Goal: Information Seeking & Learning: Learn about a topic

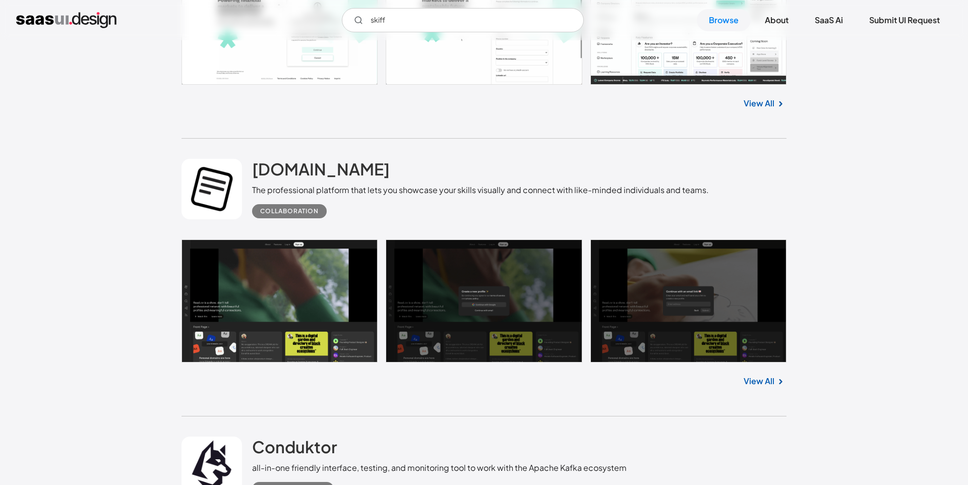
scroll to position [14085, 0]
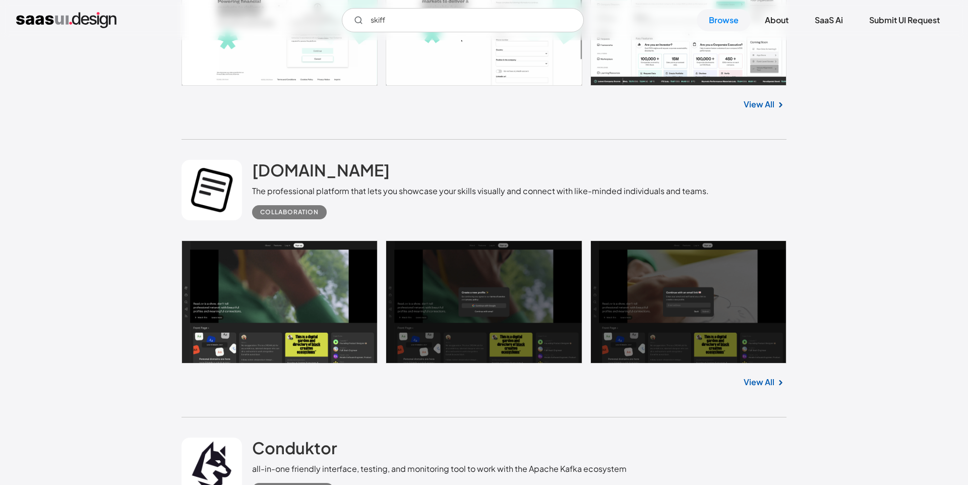
click at [272, 289] on link at bounding box center [484, 302] width 605 height 123
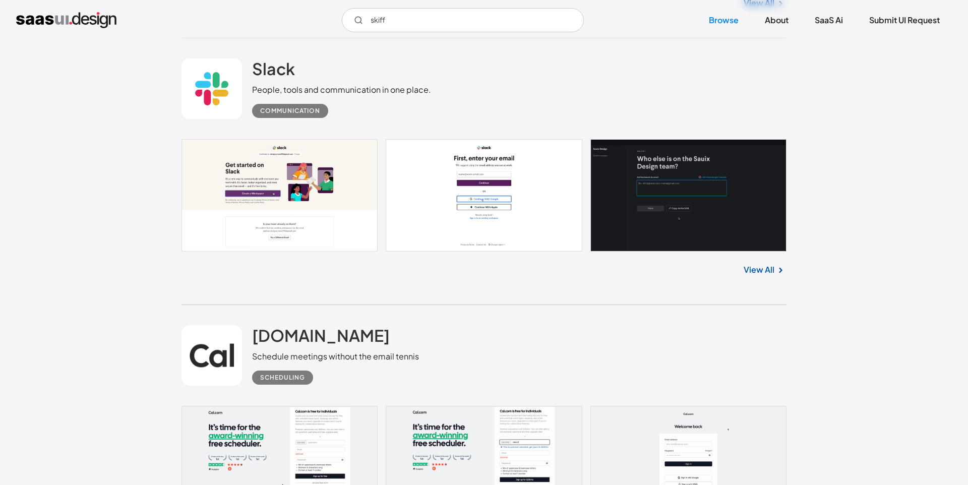
scroll to position [18742, 0]
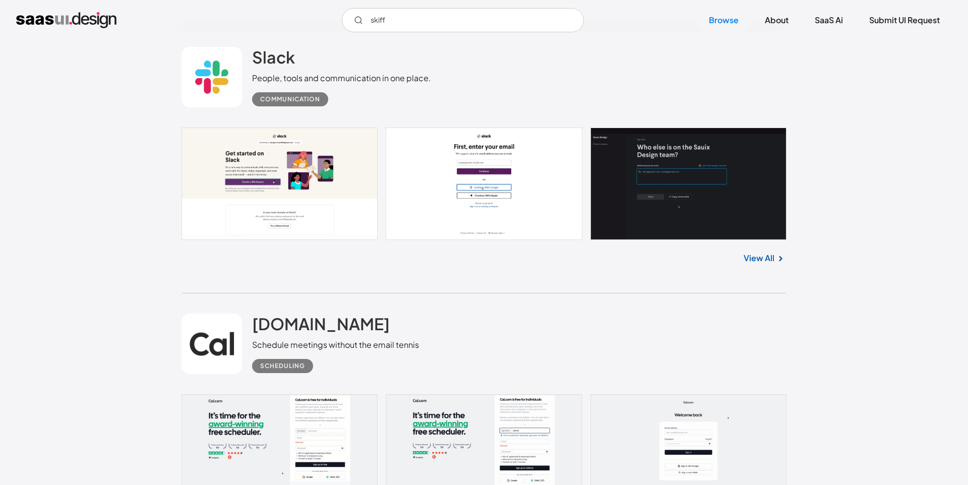
click at [658, 193] on link at bounding box center [484, 184] width 605 height 112
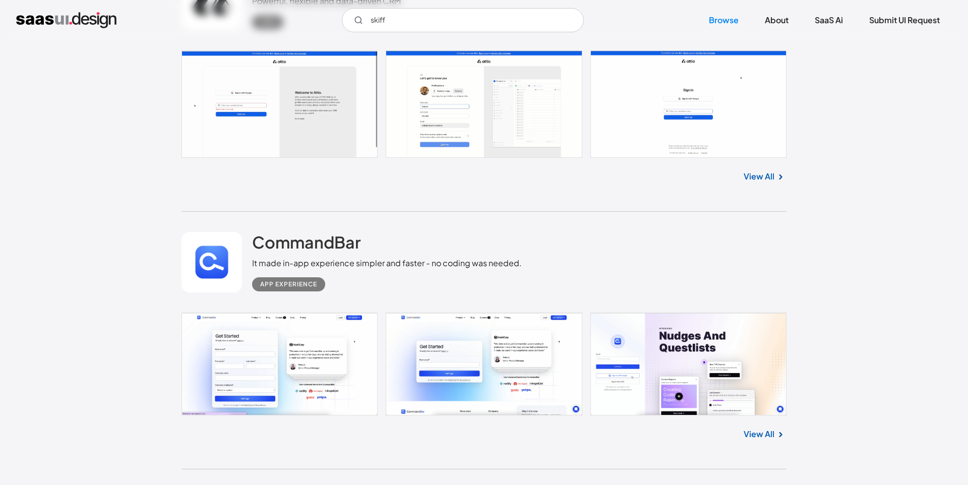
scroll to position [19892, 0]
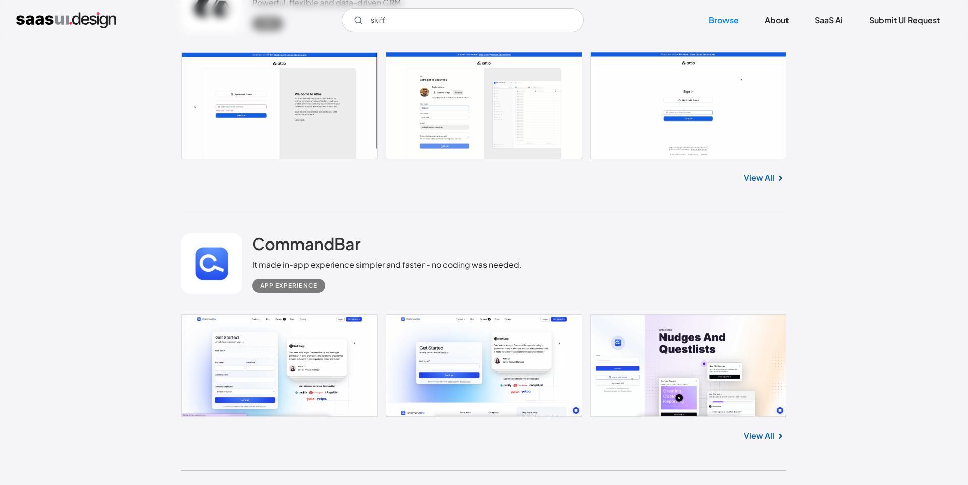
click at [311, 135] on link at bounding box center [484, 106] width 605 height 108
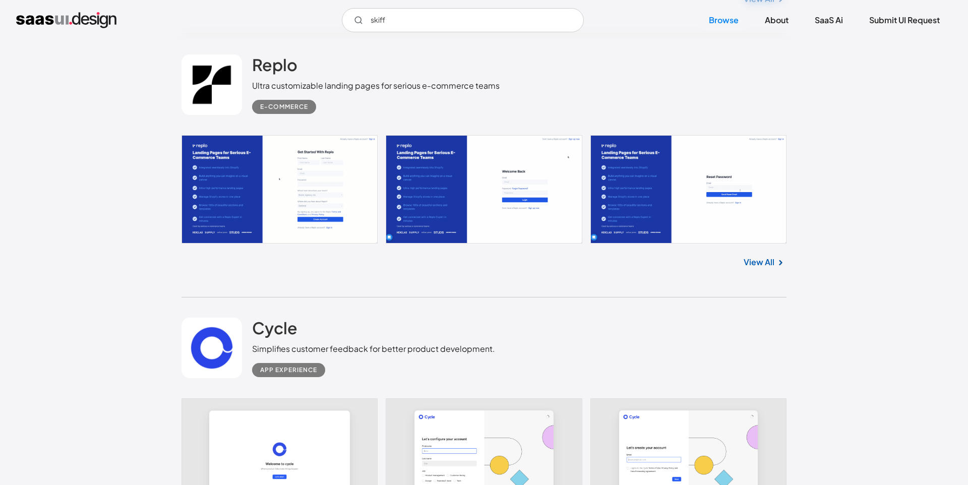
scroll to position [20869, 0]
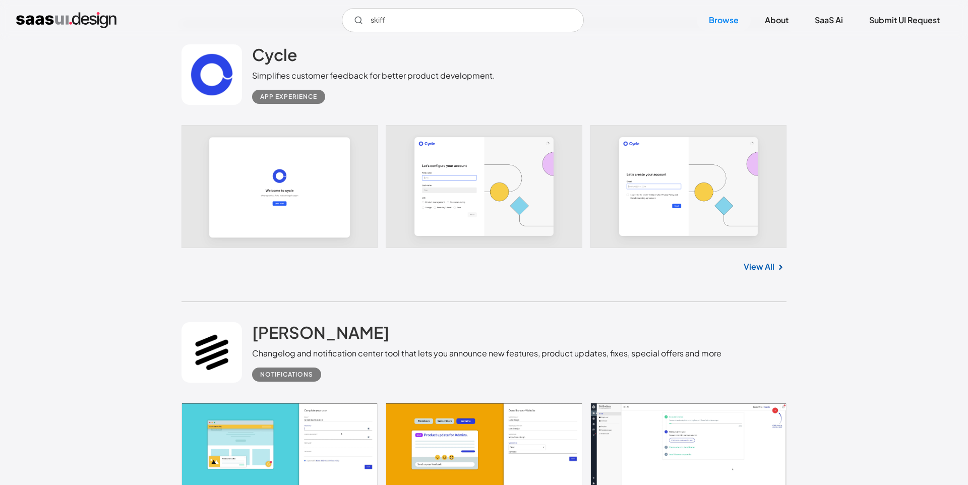
click at [335, 184] on link at bounding box center [484, 186] width 605 height 123
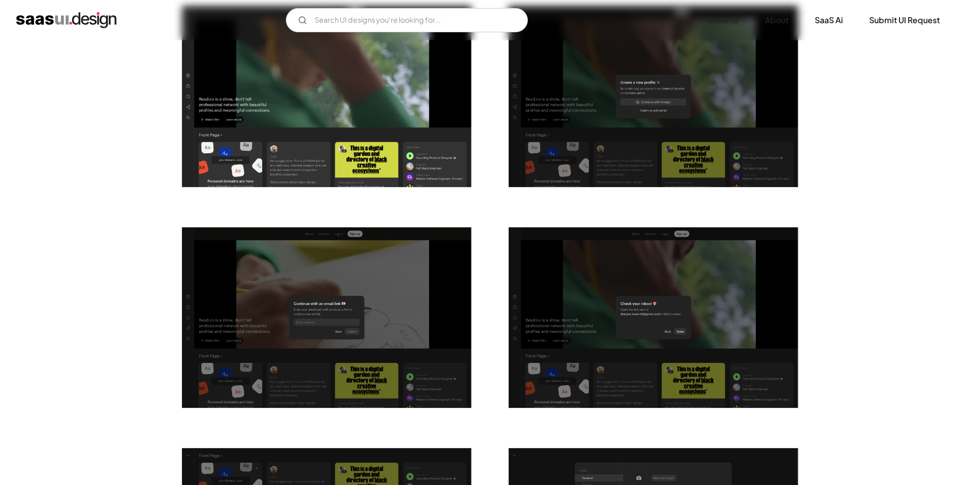
scroll to position [230, 0]
click at [311, 291] on img "open lightbox" at bounding box center [326, 317] width 289 height 181
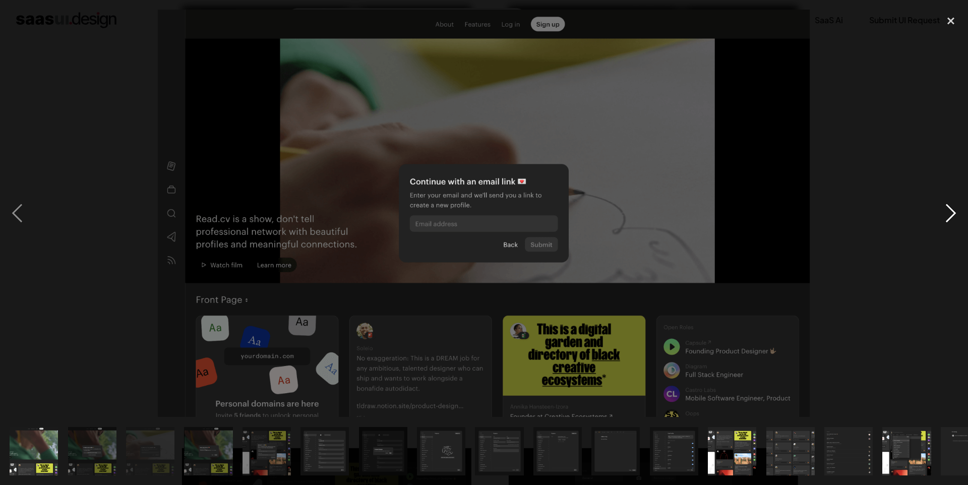
click at [948, 212] on div "next image" at bounding box center [951, 213] width 34 height 407
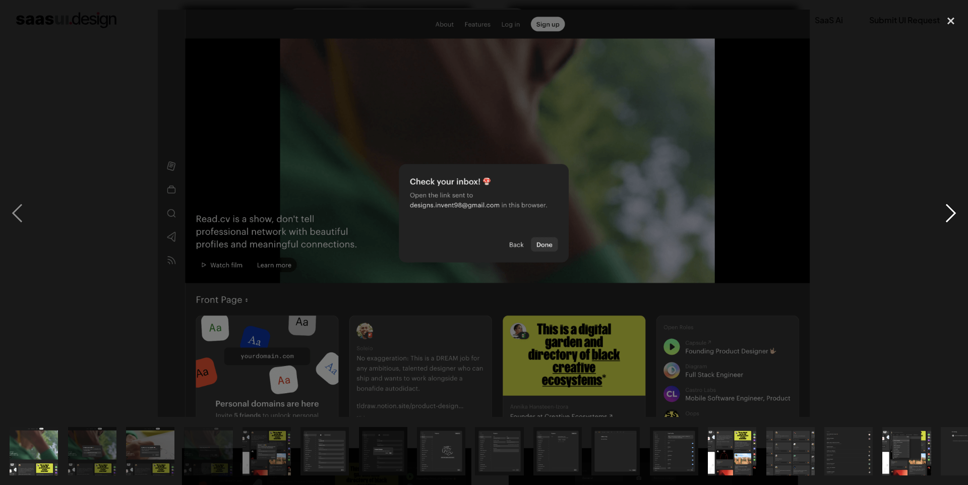
click at [949, 214] on div "next image" at bounding box center [951, 213] width 34 height 407
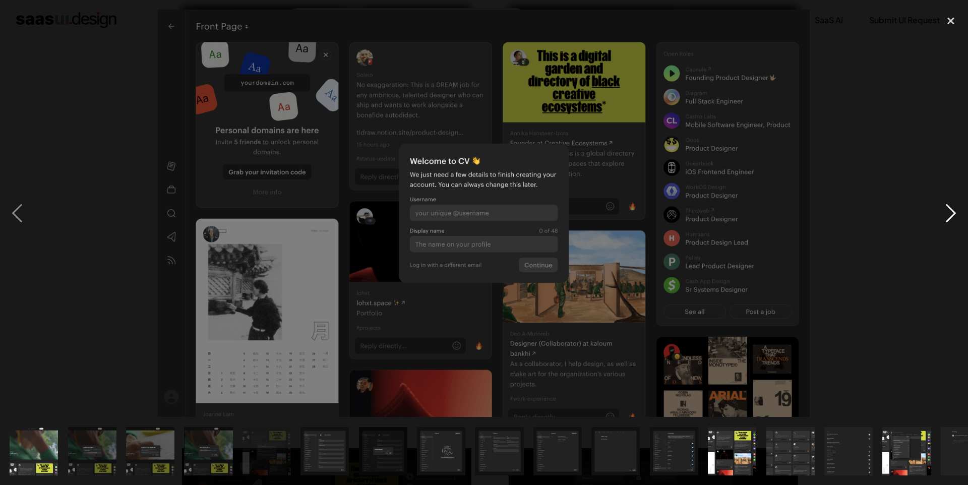
click at [949, 214] on div "next image" at bounding box center [951, 213] width 34 height 407
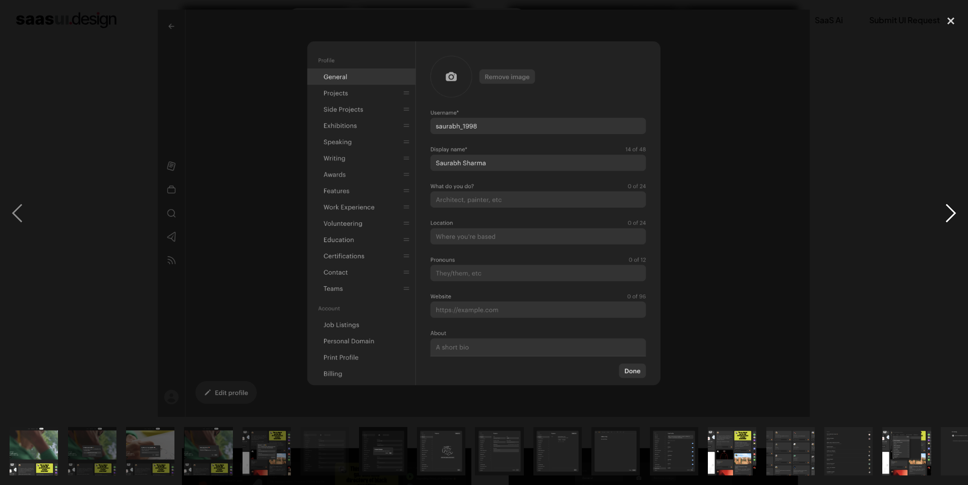
click at [949, 214] on div "next image" at bounding box center [951, 213] width 34 height 407
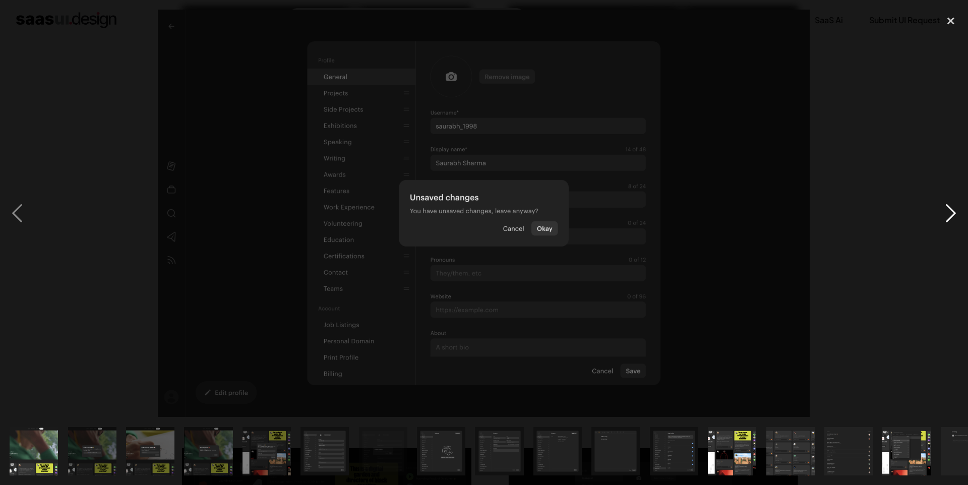
click at [949, 214] on div "next image" at bounding box center [951, 213] width 34 height 407
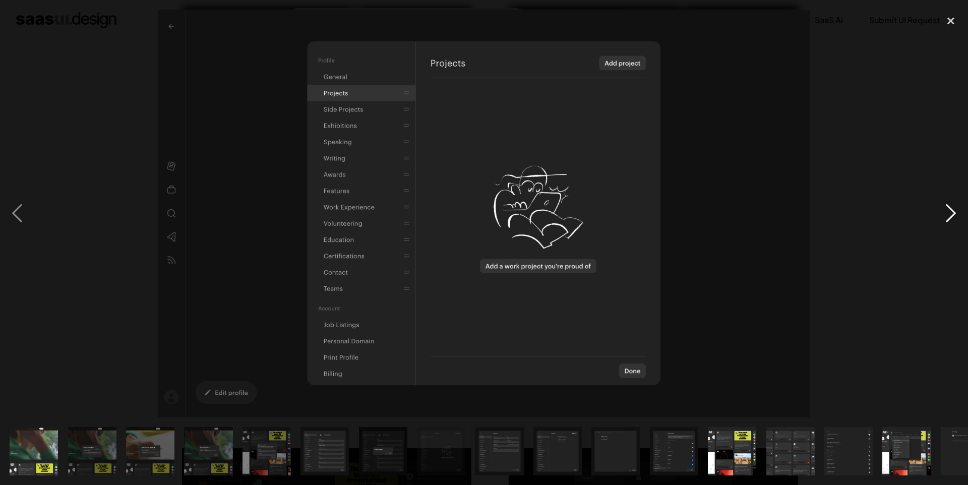
click at [949, 214] on div "next image" at bounding box center [951, 213] width 34 height 407
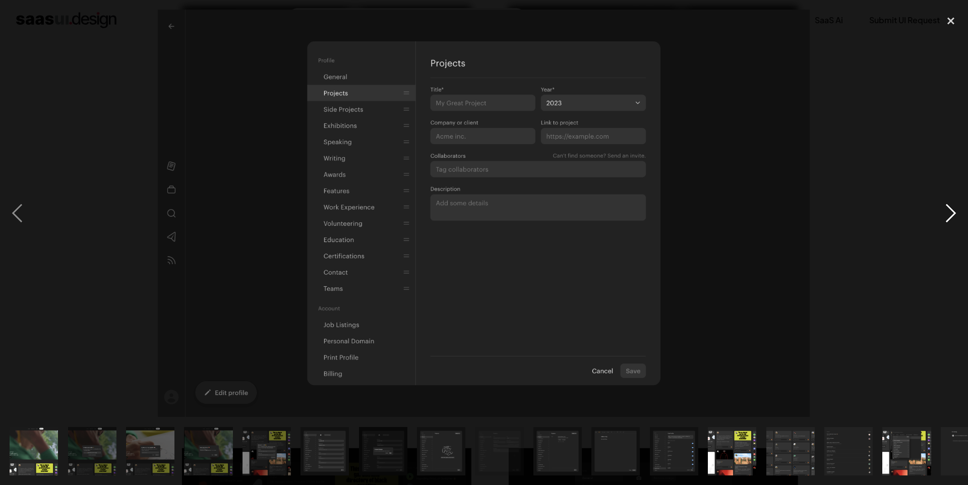
click at [949, 214] on div "next image" at bounding box center [951, 213] width 34 height 407
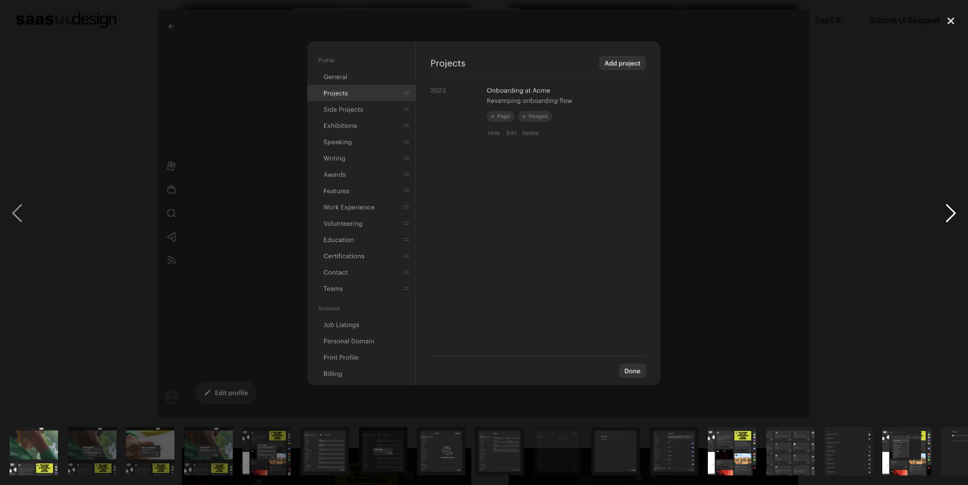
click at [949, 214] on div "next image" at bounding box center [951, 213] width 34 height 407
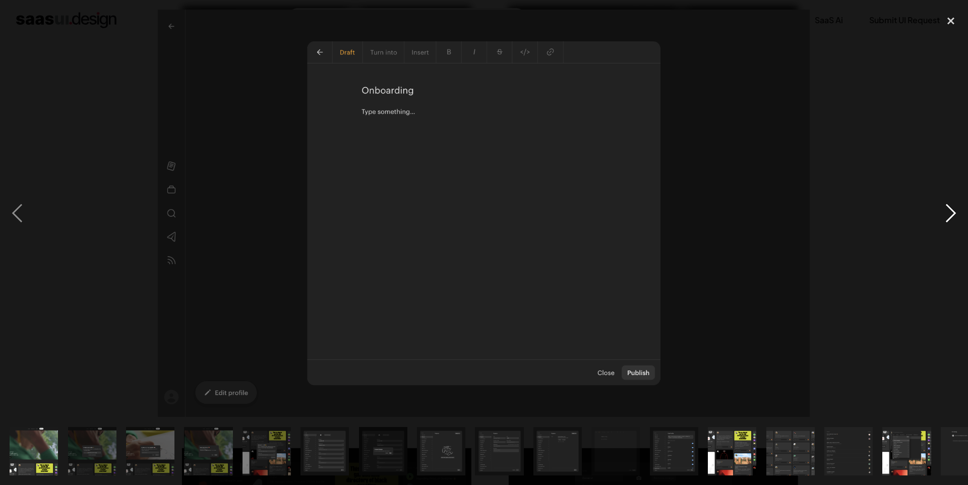
click at [949, 214] on div "next image" at bounding box center [951, 213] width 34 height 407
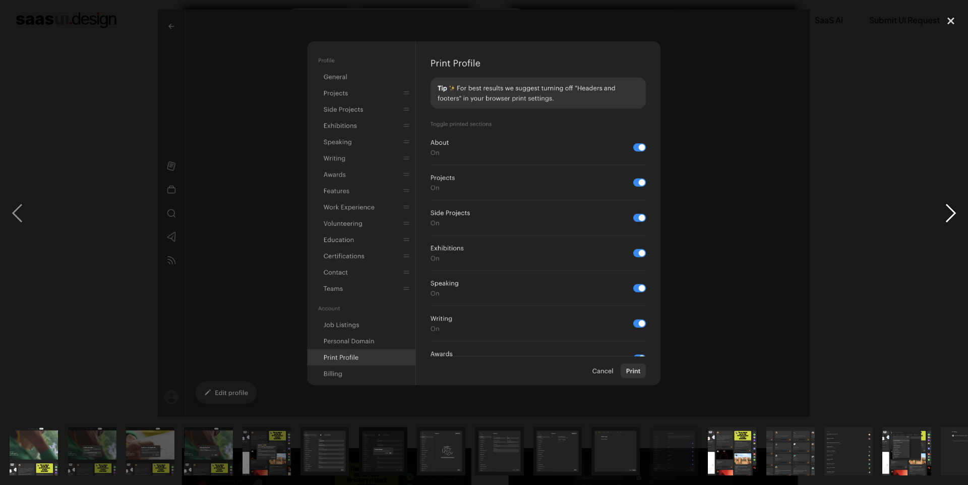
click at [949, 214] on div "next image" at bounding box center [951, 213] width 34 height 407
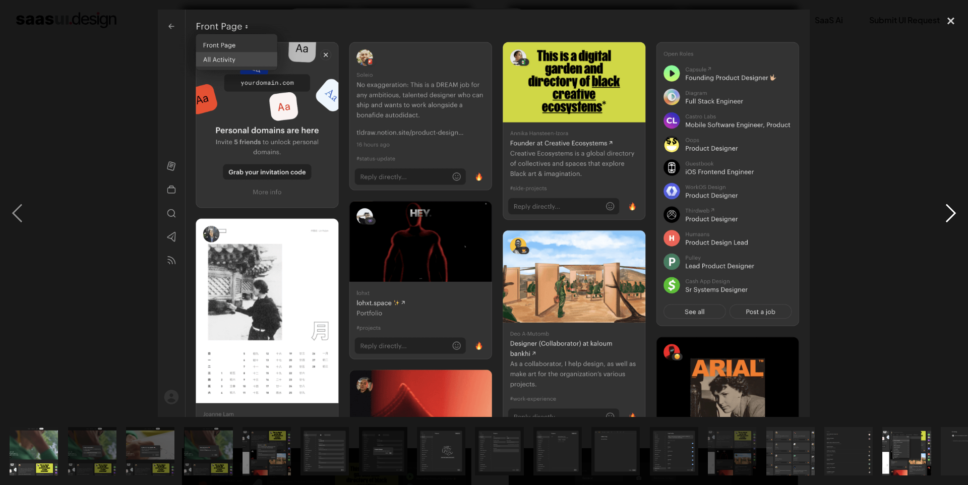
click at [949, 214] on div "next image" at bounding box center [951, 213] width 34 height 407
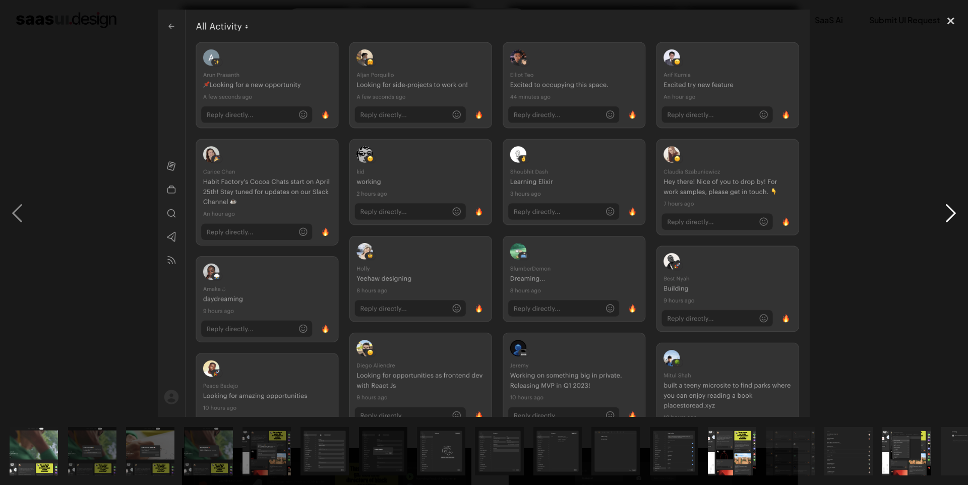
click at [949, 214] on div "next image" at bounding box center [951, 213] width 34 height 407
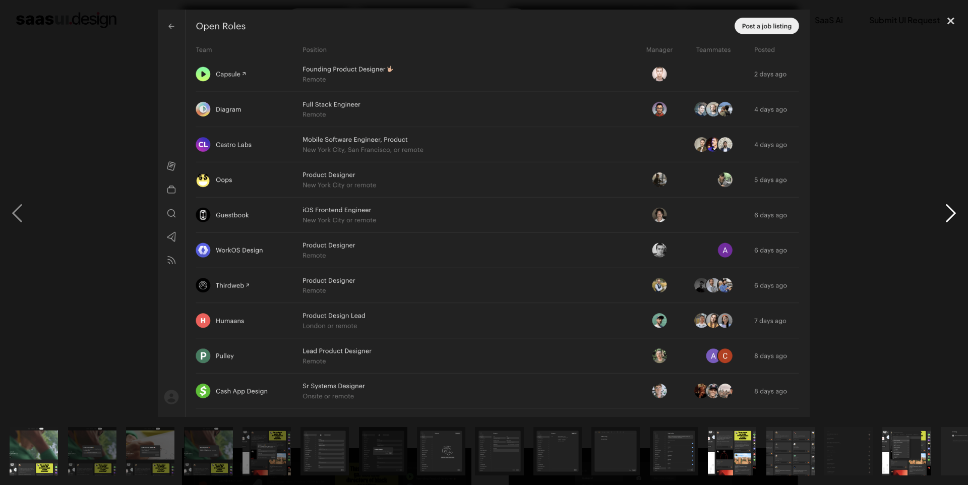
click at [949, 214] on div "next image" at bounding box center [951, 213] width 34 height 407
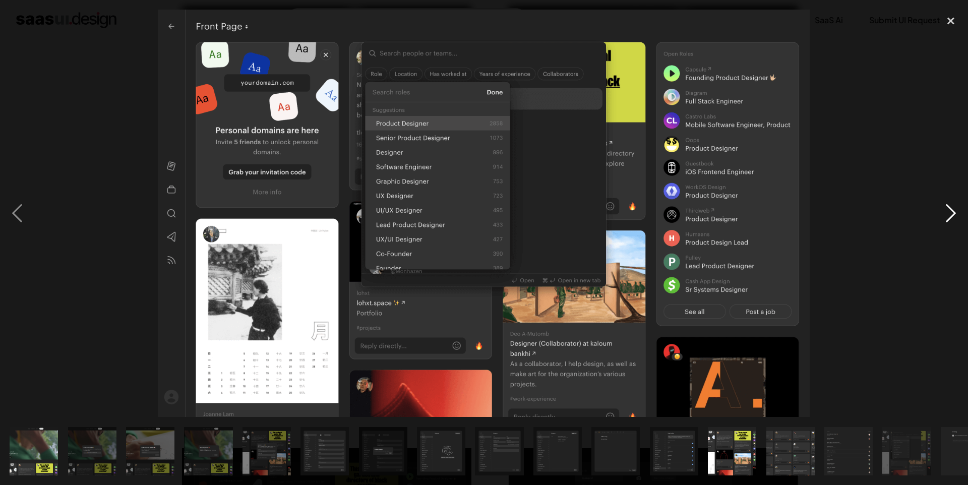
click at [949, 214] on div "next image" at bounding box center [951, 213] width 34 height 407
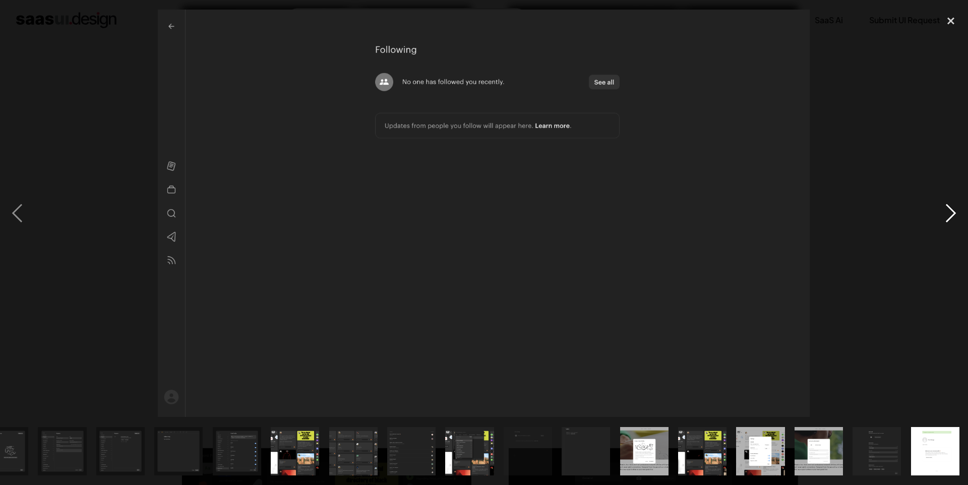
scroll to position [0, 439]
click at [949, 214] on div "next image" at bounding box center [951, 213] width 34 height 407
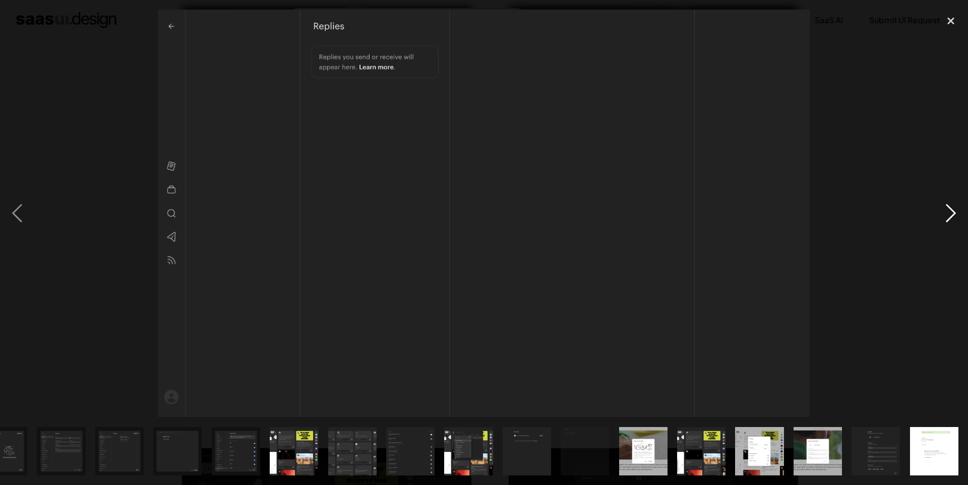
click at [949, 214] on div "next image" at bounding box center [951, 213] width 34 height 407
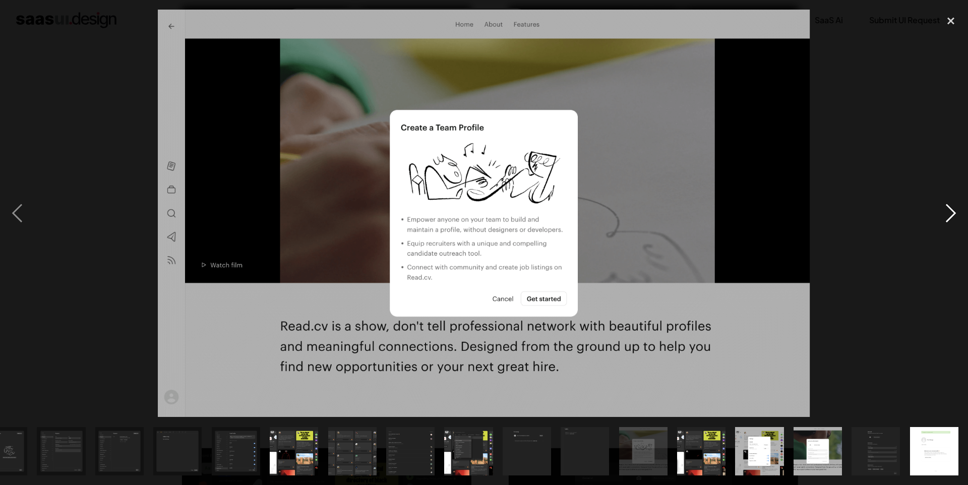
click at [949, 214] on div "next image" at bounding box center [951, 213] width 34 height 407
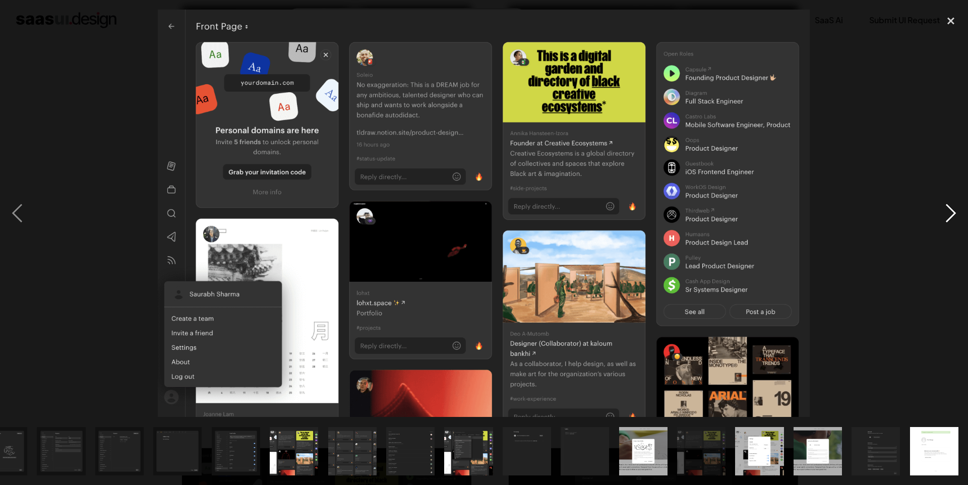
click at [949, 214] on div "next image" at bounding box center [951, 213] width 34 height 407
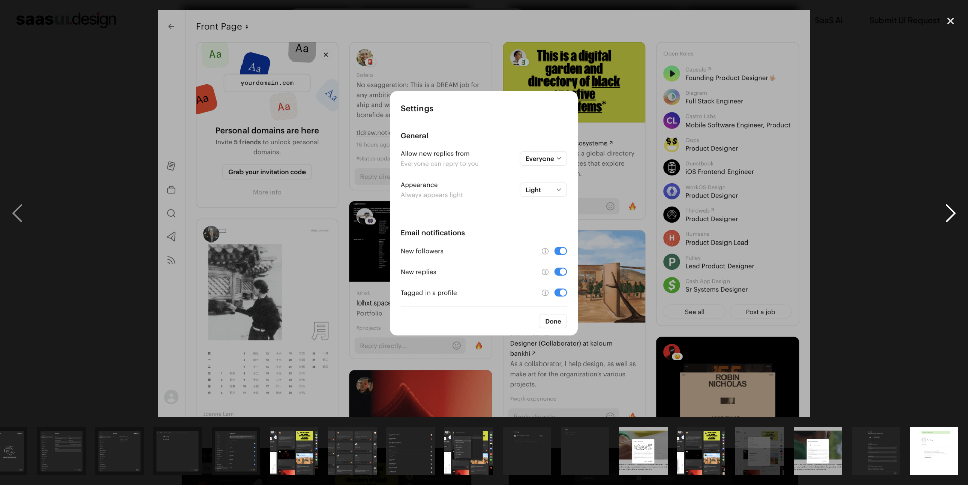
click at [949, 214] on div "next image" at bounding box center [951, 213] width 34 height 407
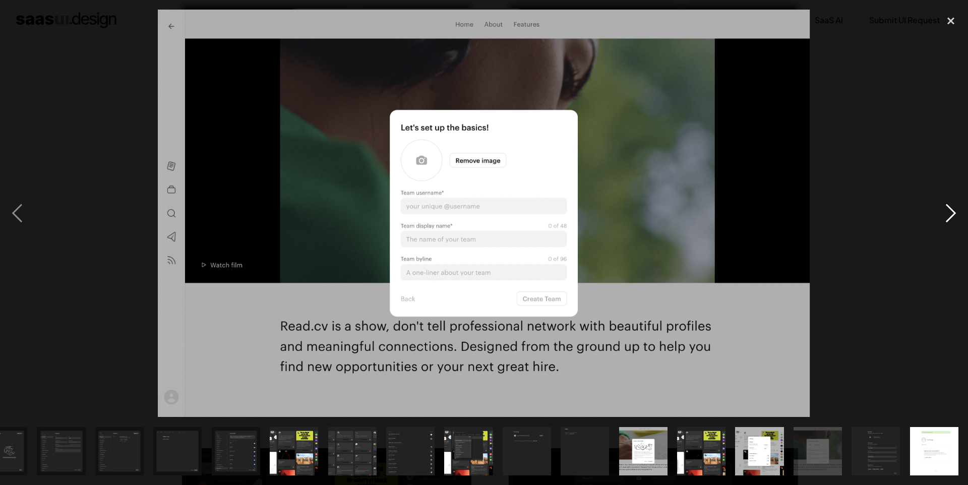
click at [949, 214] on div "next image" at bounding box center [951, 213] width 34 height 407
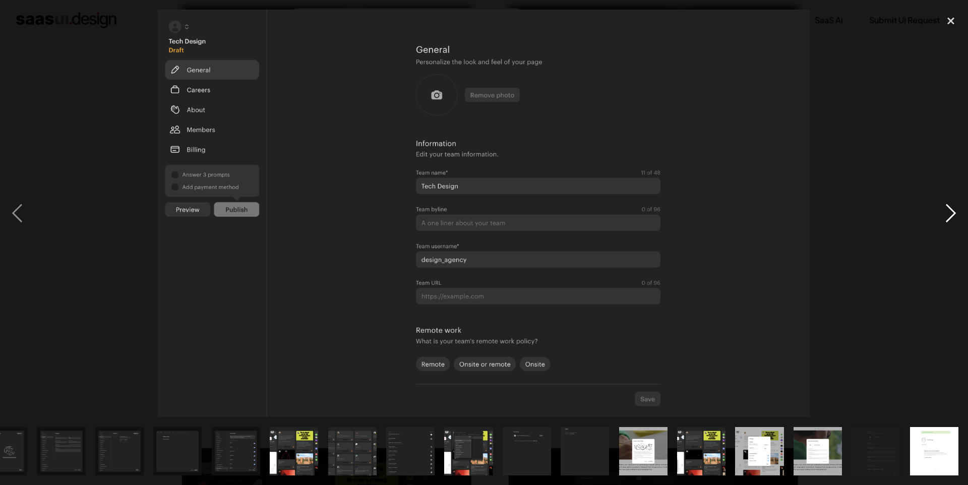
click at [949, 214] on div "next image" at bounding box center [951, 213] width 34 height 407
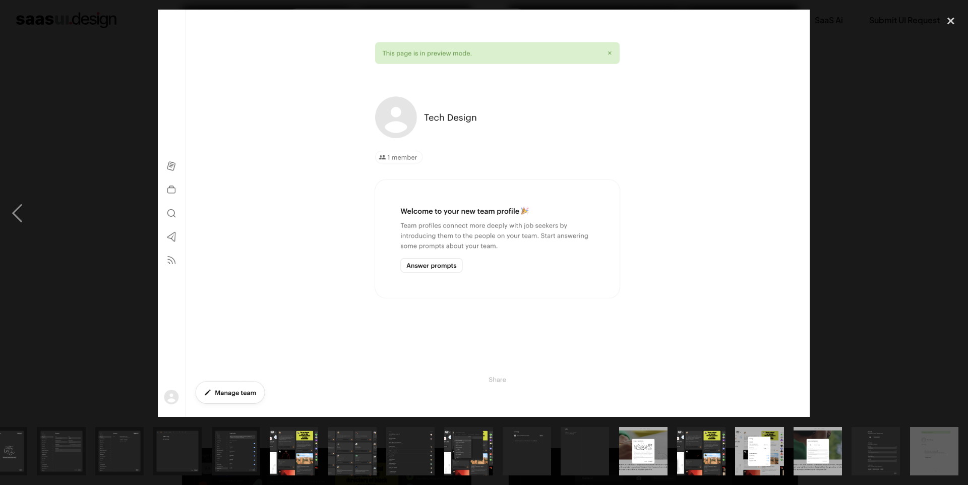
click at [949, 214] on div "next image" at bounding box center [951, 213] width 34 height 407
click at [950, 20] on div "close lightbox" at bounding box center [951, 21] width 34 height 22
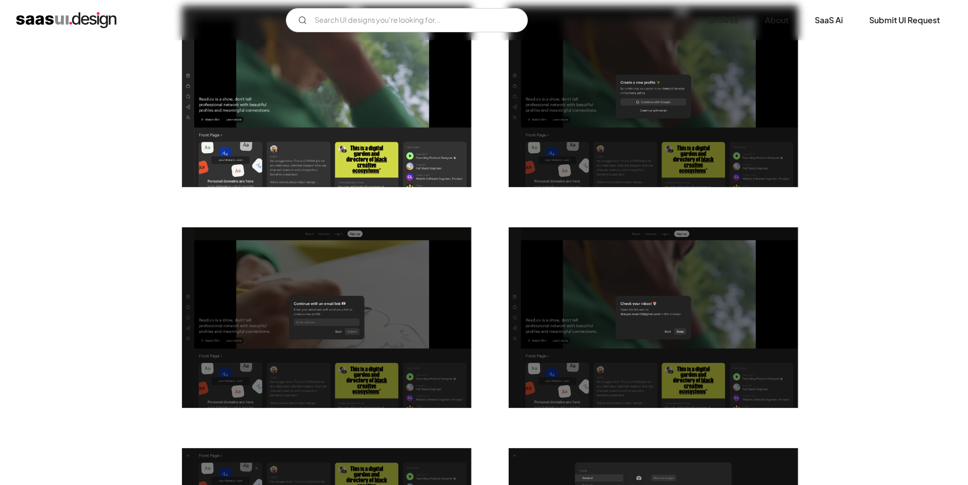
scroll to position [0, 0]
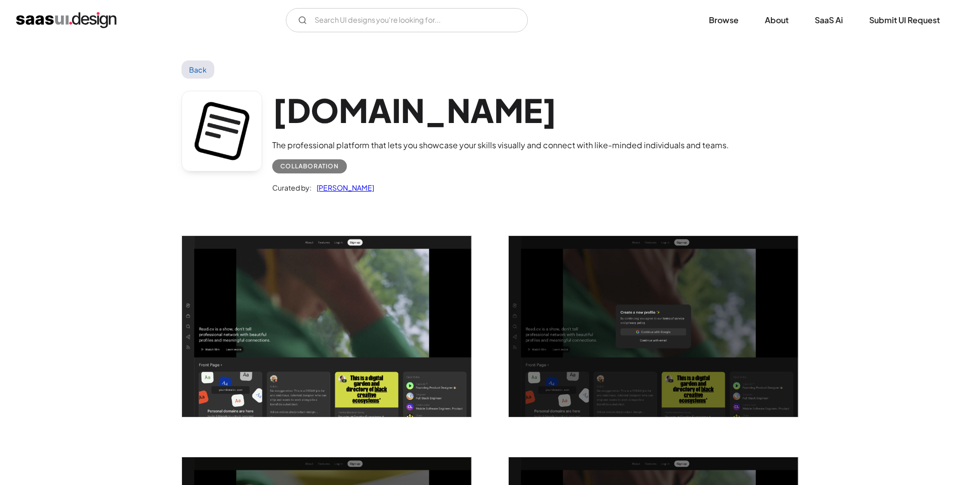
click at [201, 72] on link "Back" at bounding box center [198, 70] width 33 height 18
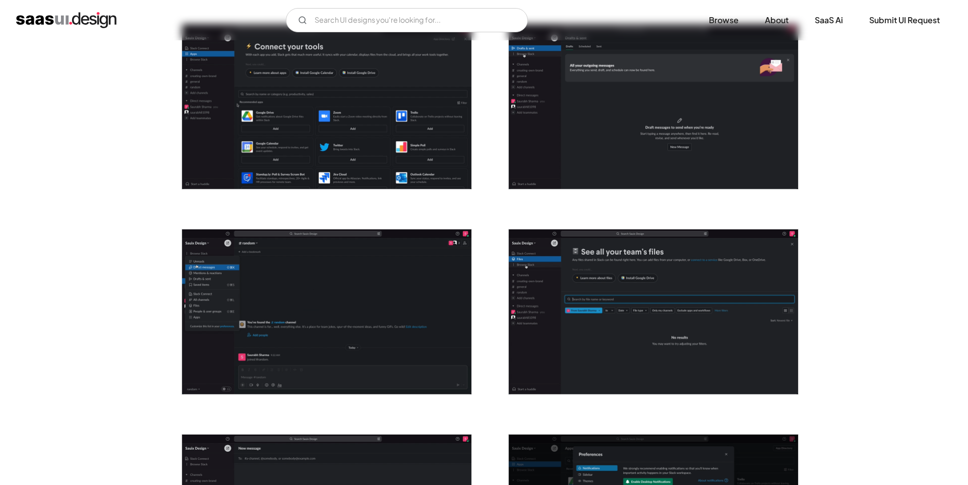
scroll to position [805, 0]
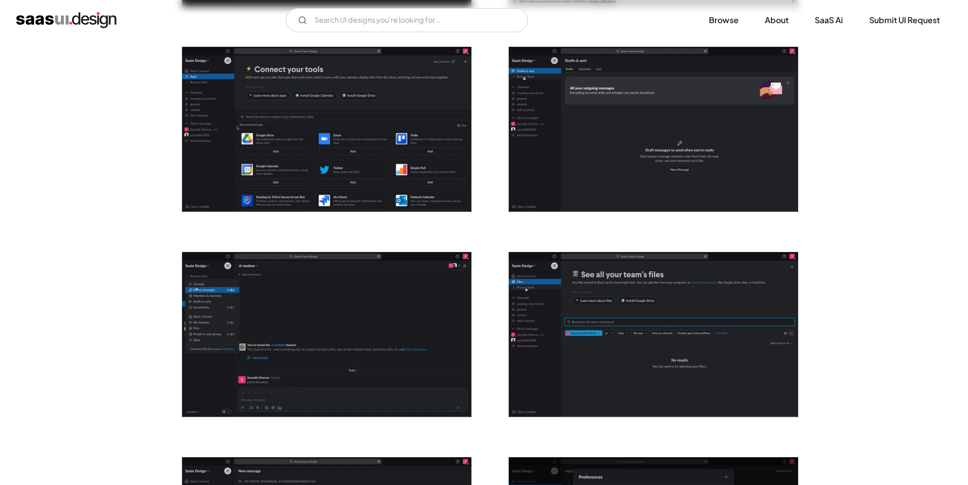
click at [625, 137] on img "open lightbox" at bounding box center [653, 129] width 289 height 165
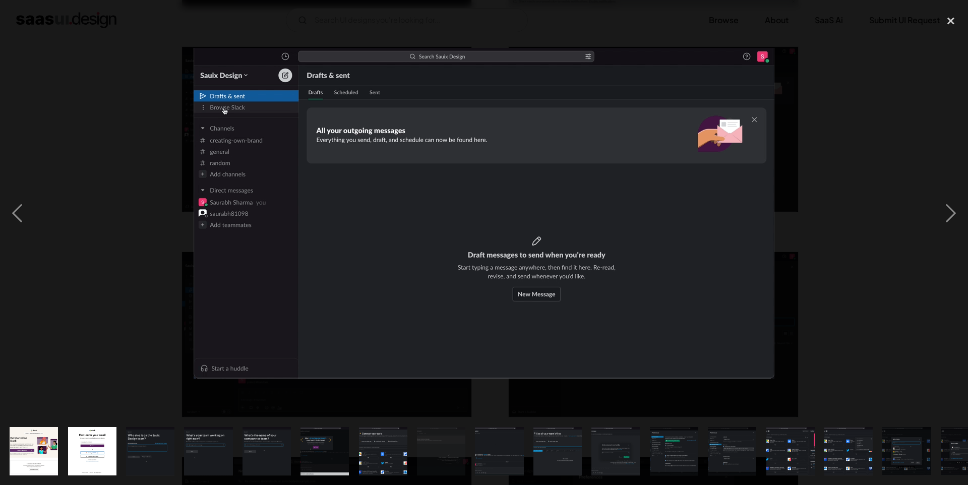
click at [114, 134] on div at bounding box center [484, 213] width 968 height 407
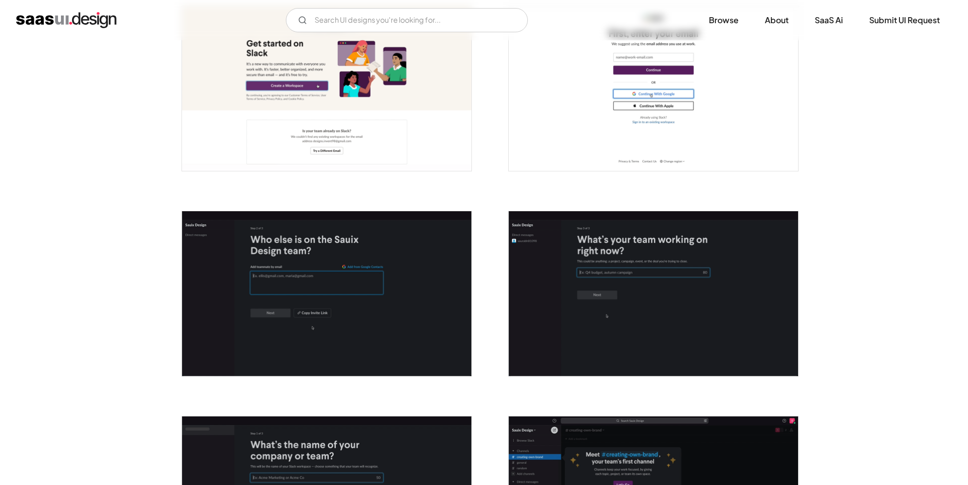
scroll to position [0, 0]
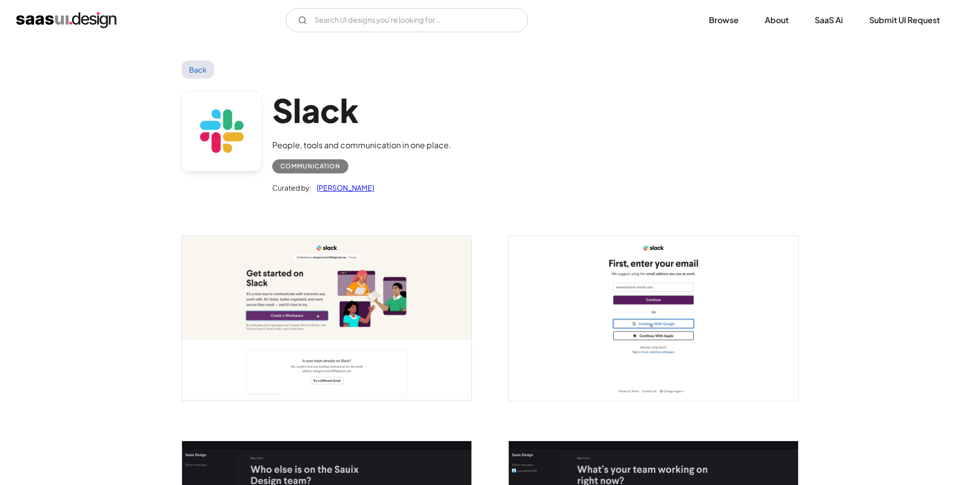
click at [192, 69] on link "Back" at bounding box center [198, 70] width 33 height 18
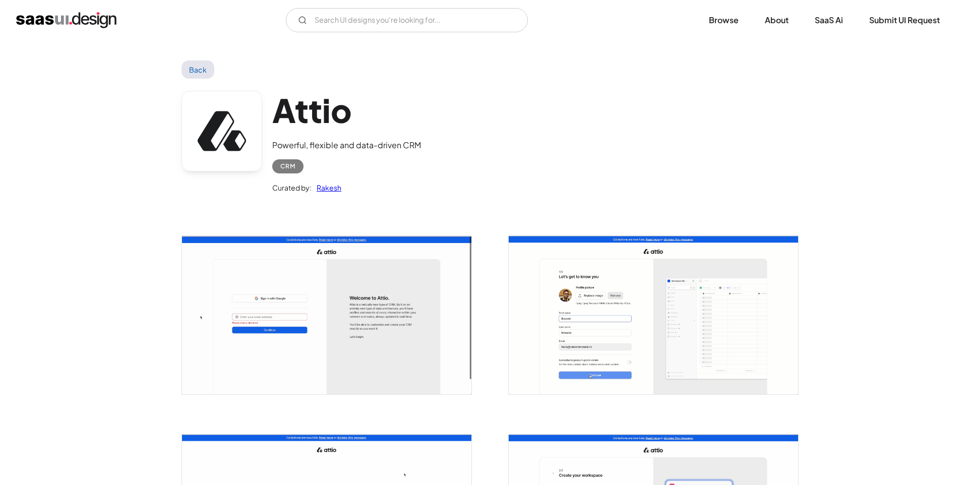
click at [338, 286] on img "open lightbox" at bounding box center [326, 315] width 289 height 158
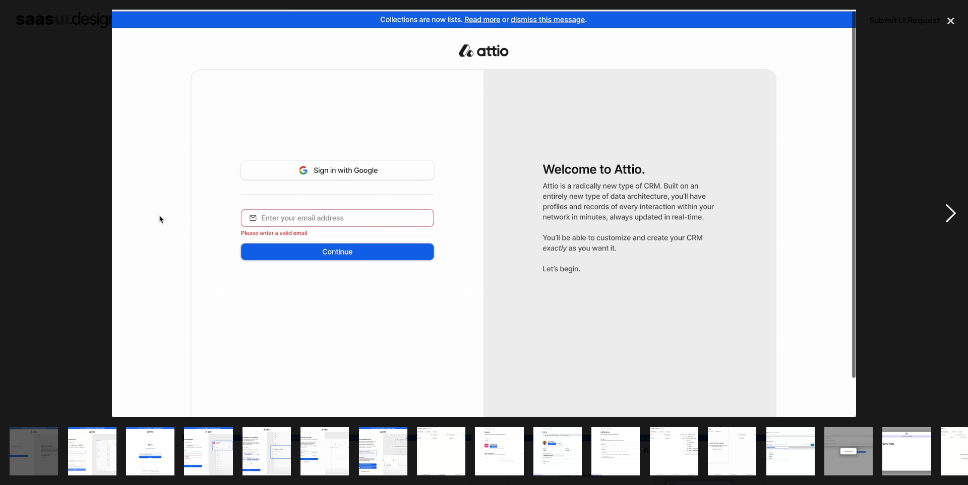
click at [949, 213] on div "next image" at bounding box center [951, 213] width 34 height 407
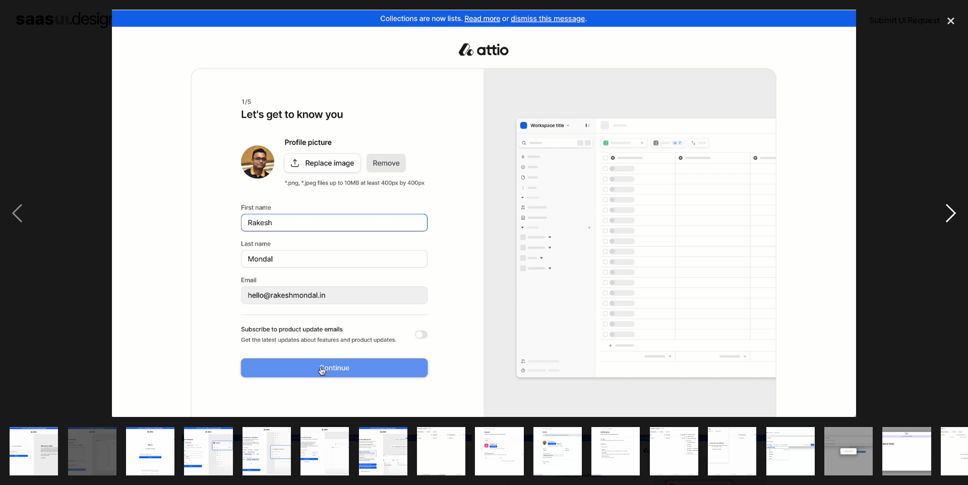
click at [949, 213] on div "next image" at bounding box center [951, 213] width 34 height 407
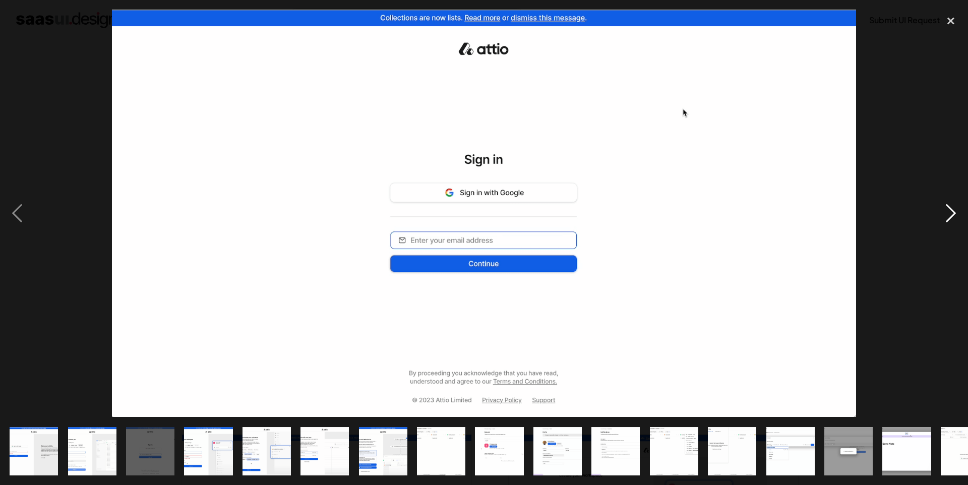
click at [947, 215] on div "next image" at bounding box center [951, 213] width 34 height 407
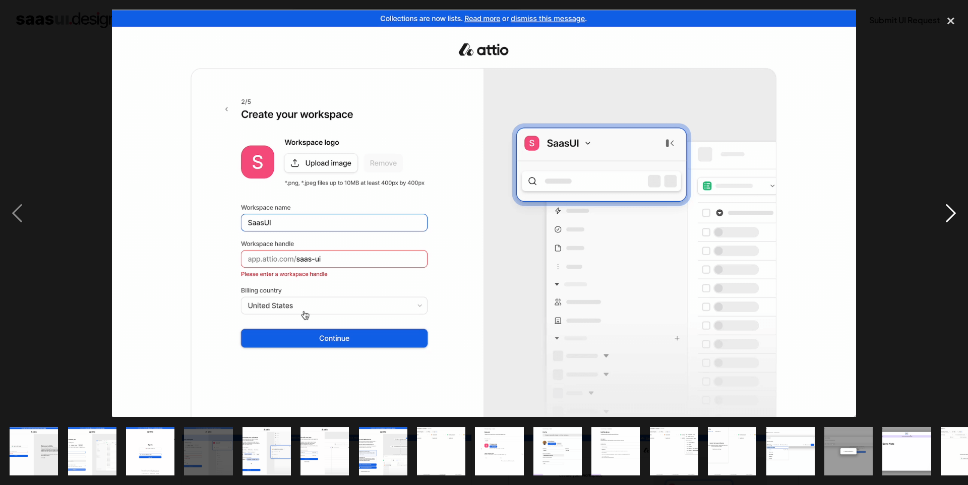
click at [947, 215] on div "next image" at bounding box center [951, 213] width 34 height 407
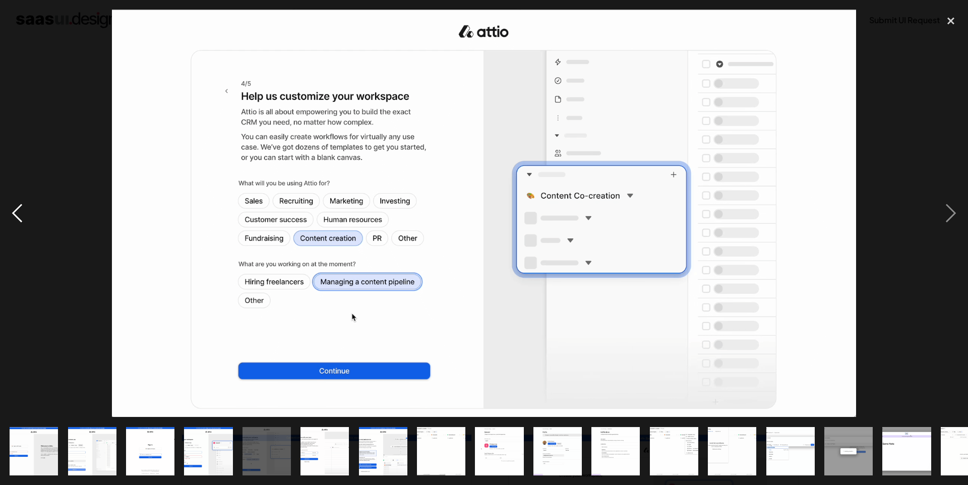
click at [24, 206] on div "previous image" at bounding box center [17, 213] width 34 height 407
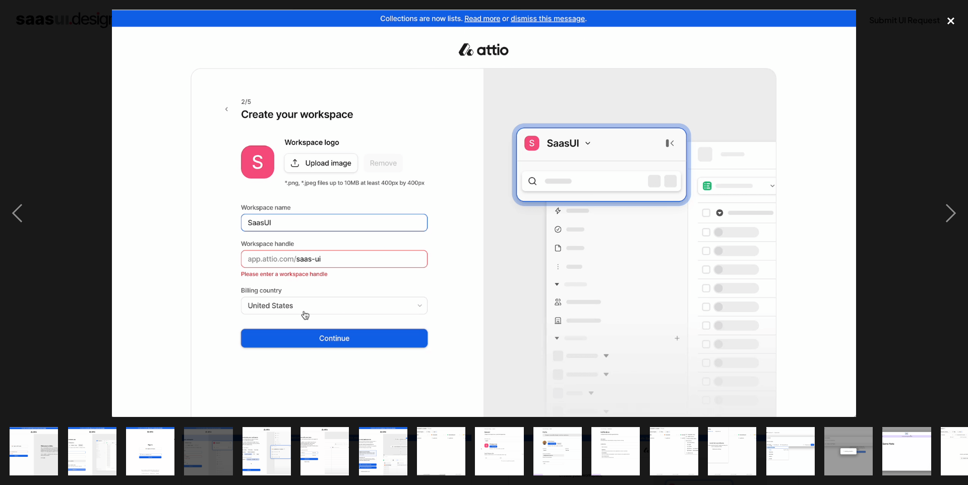
click at [949, 21] on div "close lightbox" at bounding box center [951, 21] width 34 height 22
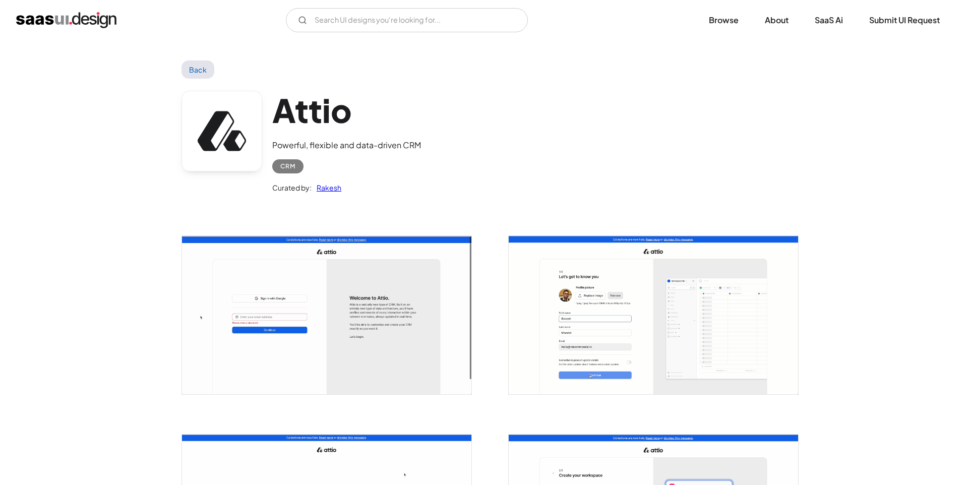
click at [301, 275] on img "open lightbox" at bounding box center [326, 315] width 289 height 158
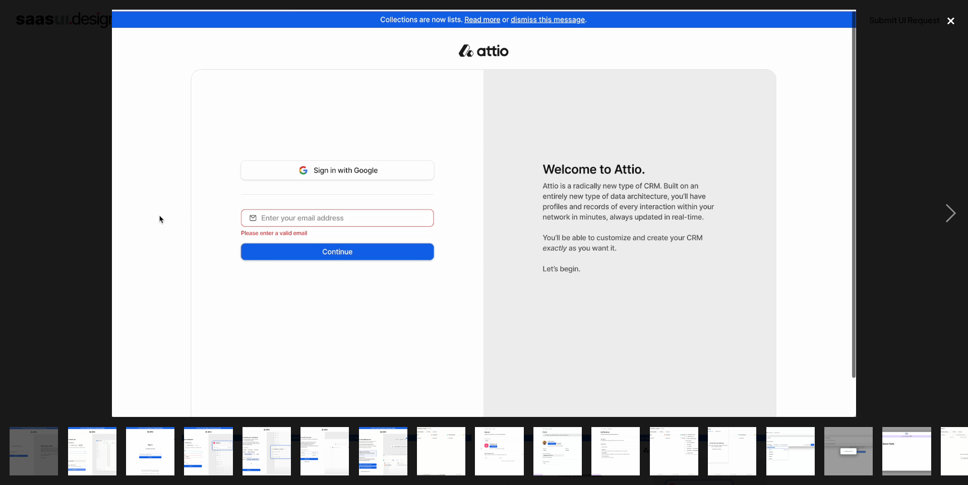
click at [952, 19] on div "close lightbox" at bounding box center [951, 21] width 34 height 22
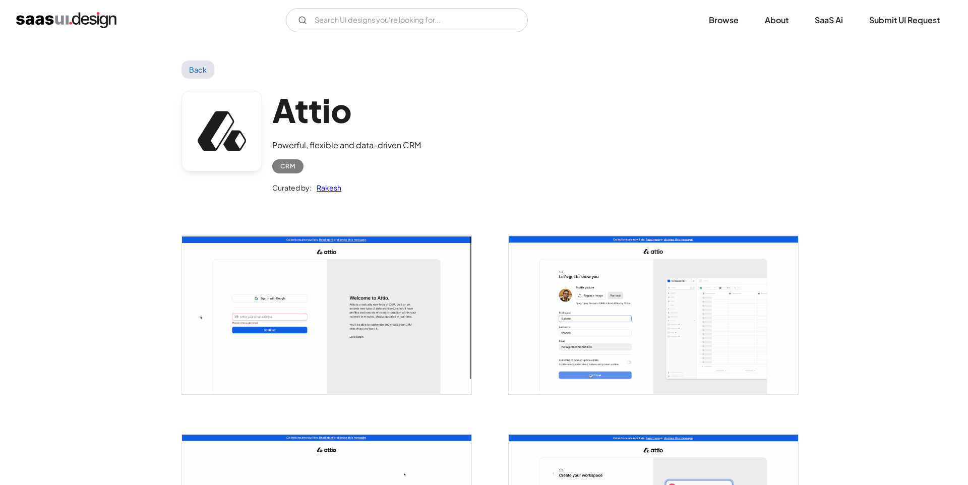
click at [204, 71] on link "Back" at bounding box center [198, 70] width 33 height 18
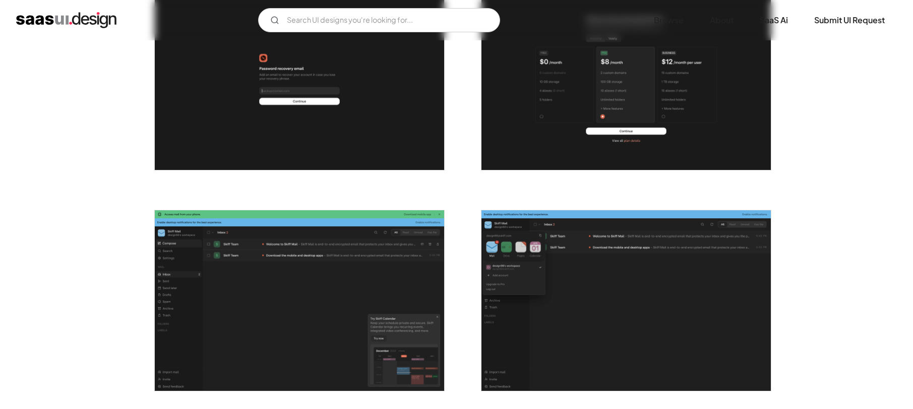
scroll to position [690, 0]
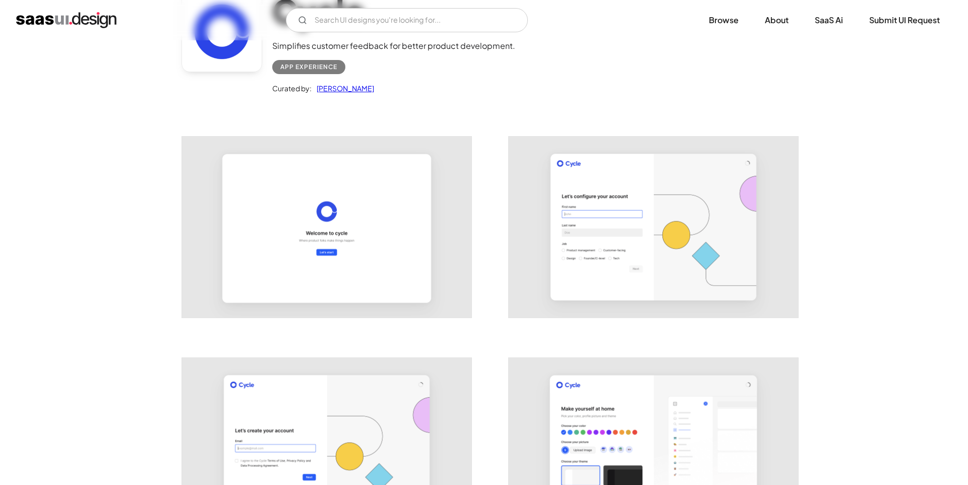
scroll to position [230, 0]
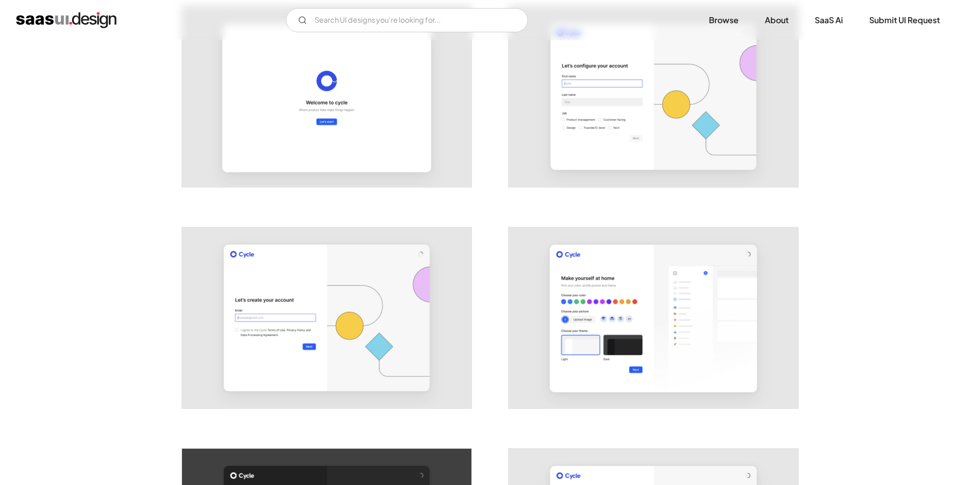
click at [329, 103] on img "open lightbox" at bounding box center [326, 96] width 289 height 181
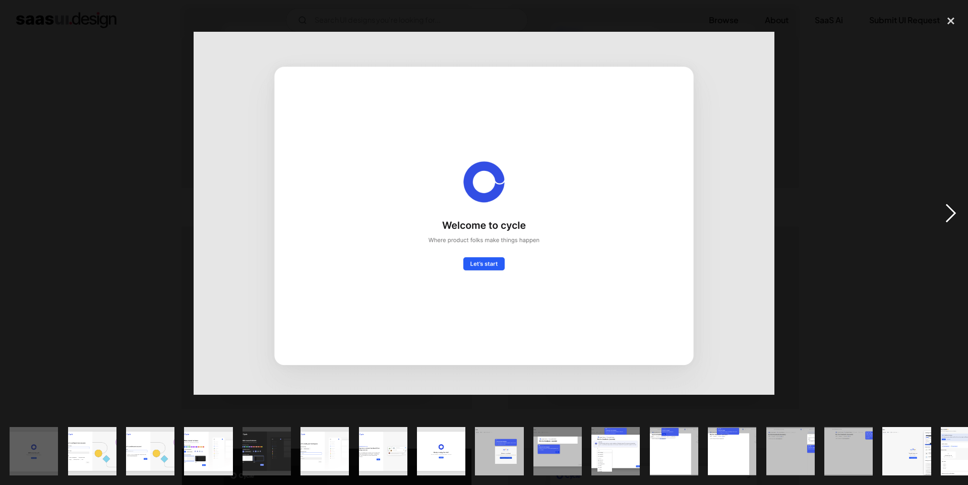
click at [945, 213] on div "next image" at bounding box center [951, 213] width 34 height 407
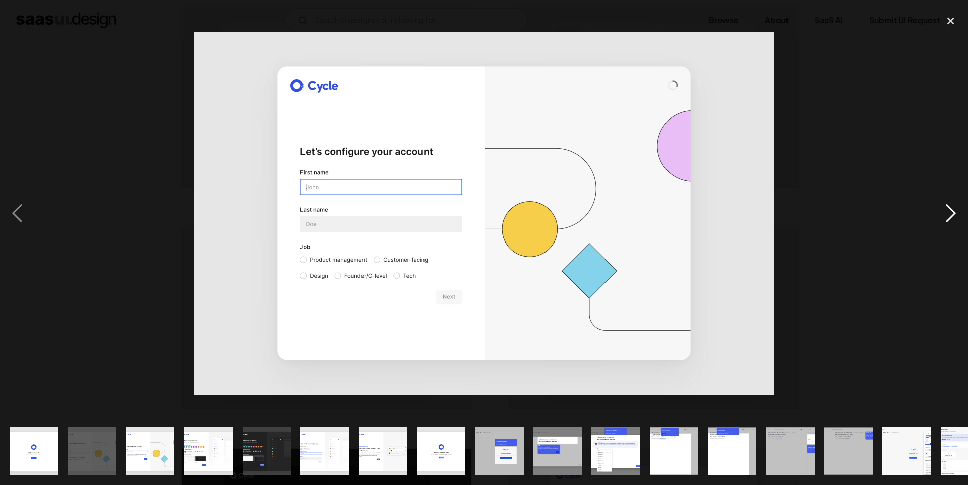
click at [945, 213] on div "next image" at bounding box center [951, 213] width 34 height 407
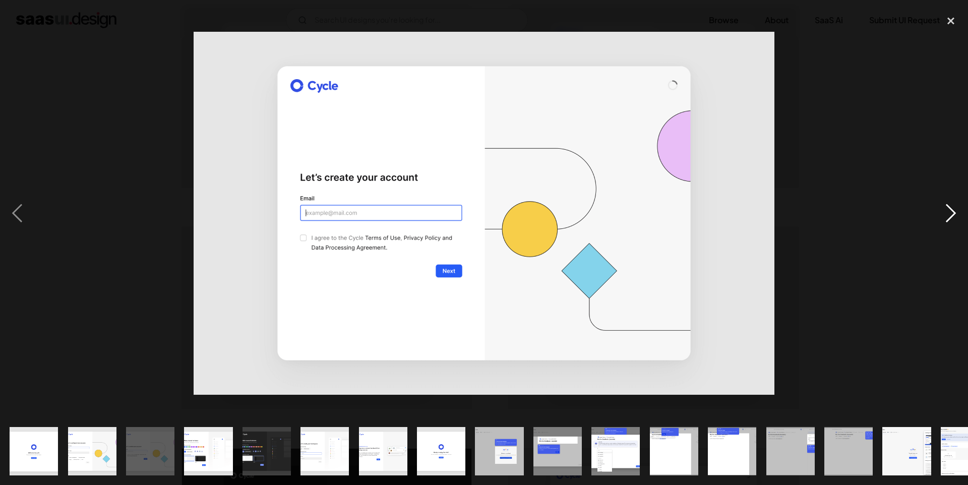
click at [945, 213] on div "next image" at bounding box center [951, 213] width 34 height 407
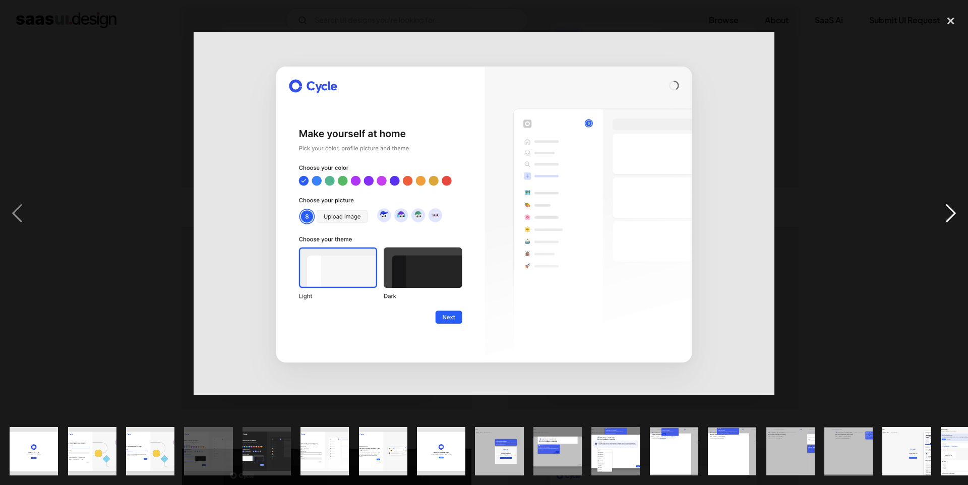
click at [945, 213] on div "next image" at bounding box center [951, 213] width 34 height 407
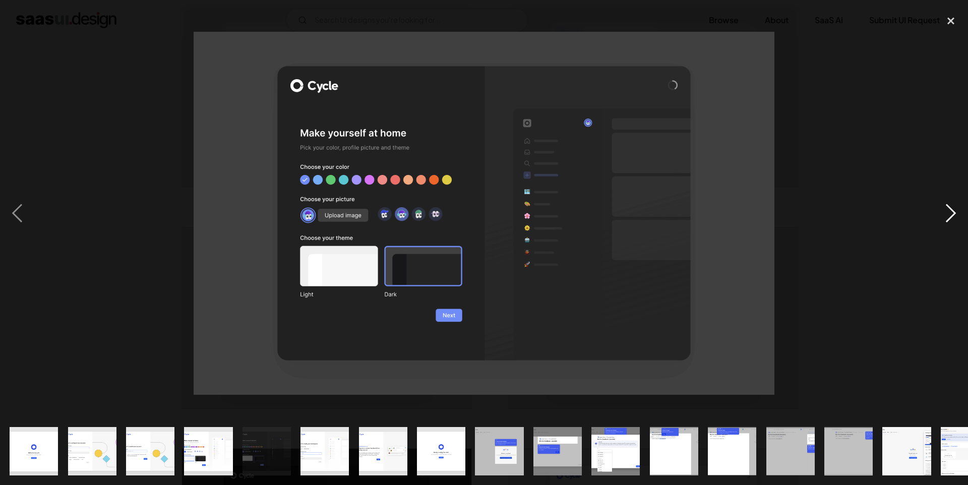
click at [945, 213] on div "next image" at bounding box center [951, 213] width 34 height 407
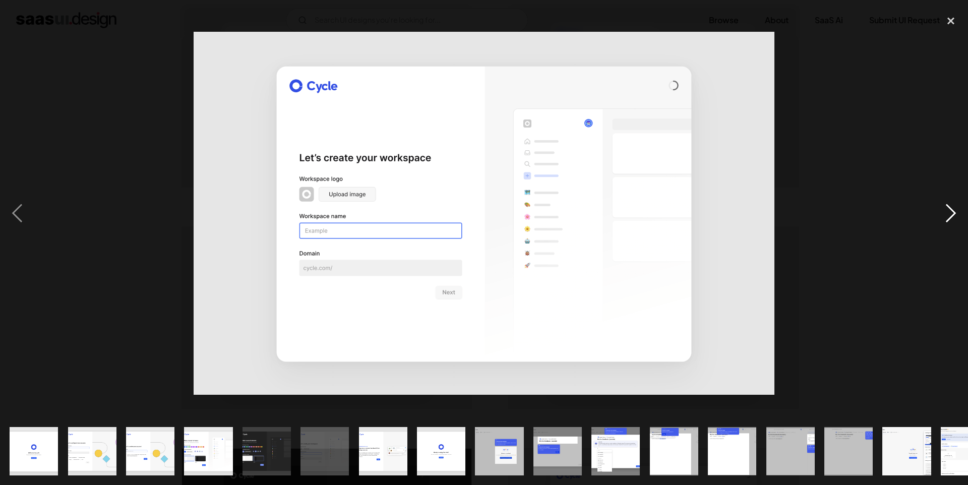
click at [945, 213] on div "next image" at bounding box center [951, 213] width 34 height 407
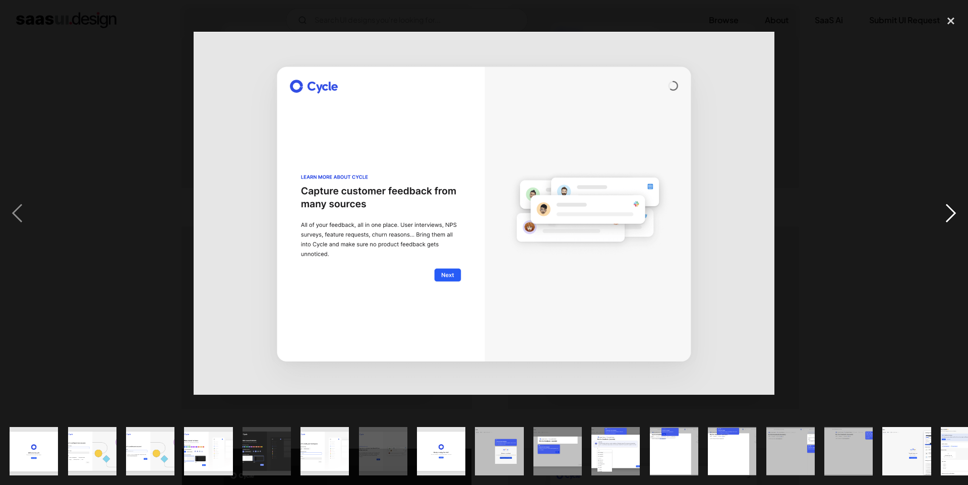
click at [945, 213] on div "next image" at bounding box center [951, 213] width 34 height 407
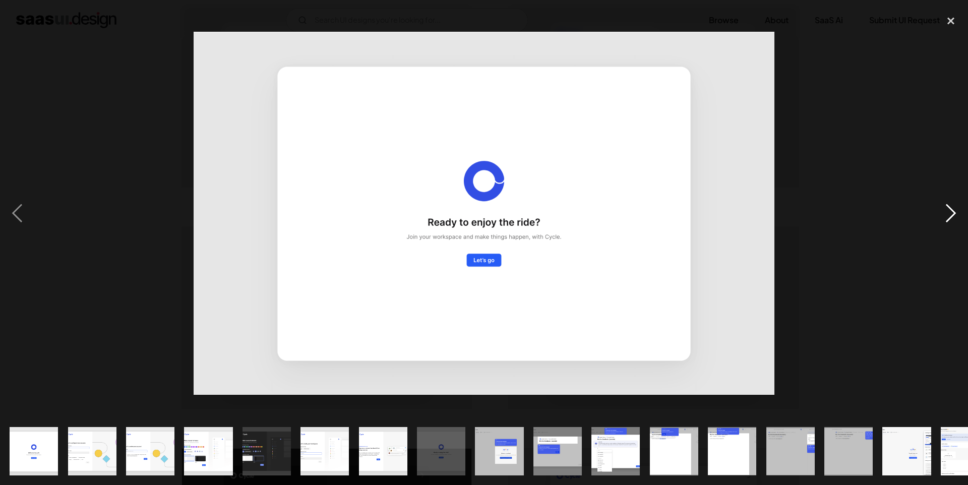
click at [945, 213] on div "next image" at bounding box center [951, 213] width 34 height 407
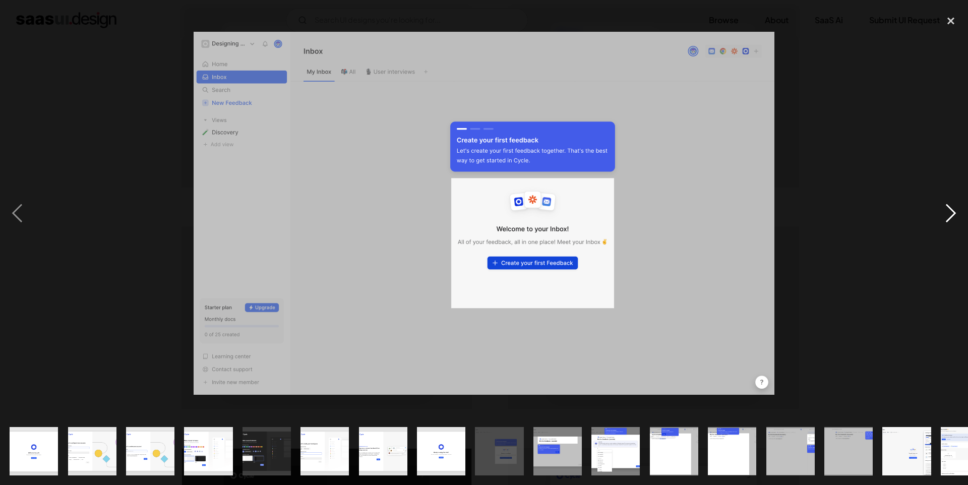
click at [944, 213] on div "next image" at bounding box center [951, 213] width 34 height 407
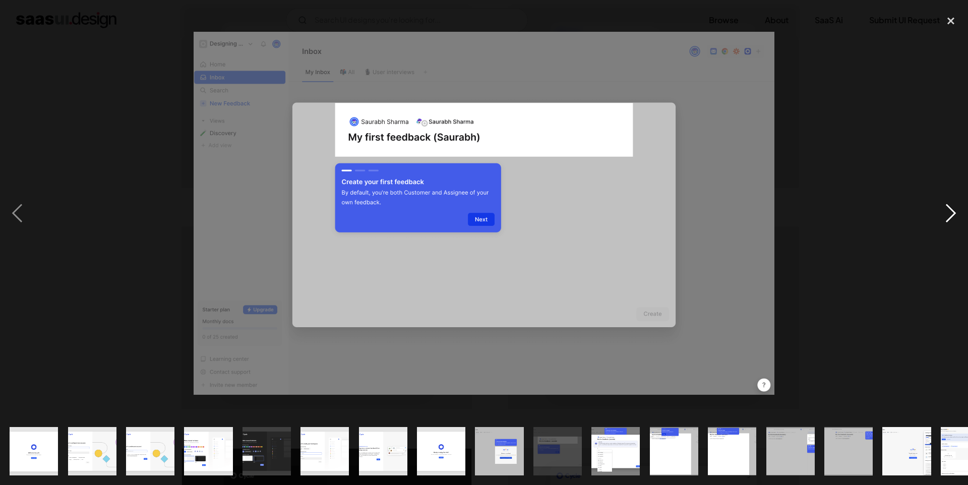
click at [944, 213] on div "next image" at bounding box center [951, 213] width 34 height 407
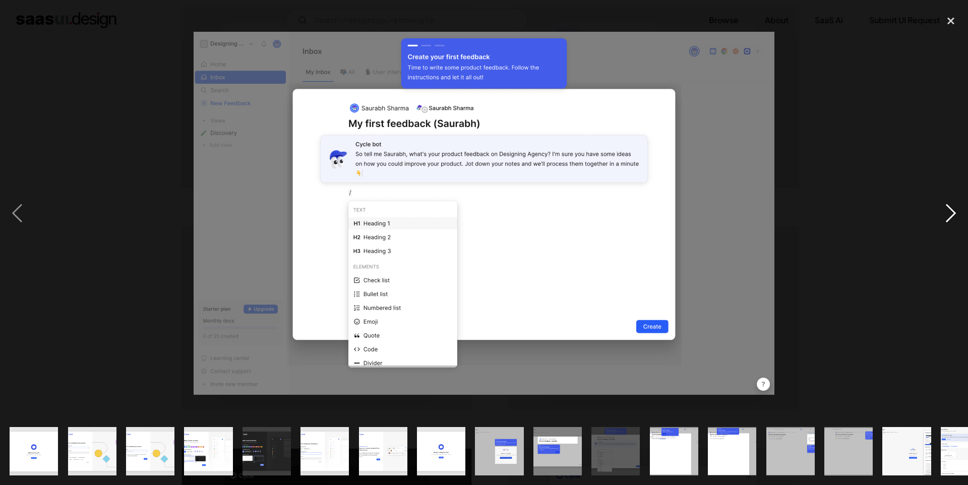
click at [944, 213] on div "next image" at bounding box center [951, 213] width 34 height 407
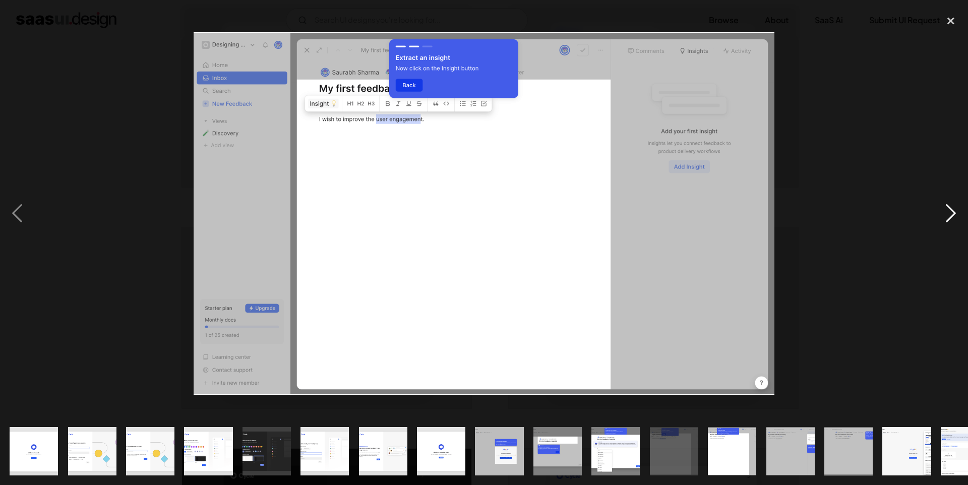
click at [944, 213] on div "next image" at bounding box center [951, 213] width 34 height 407
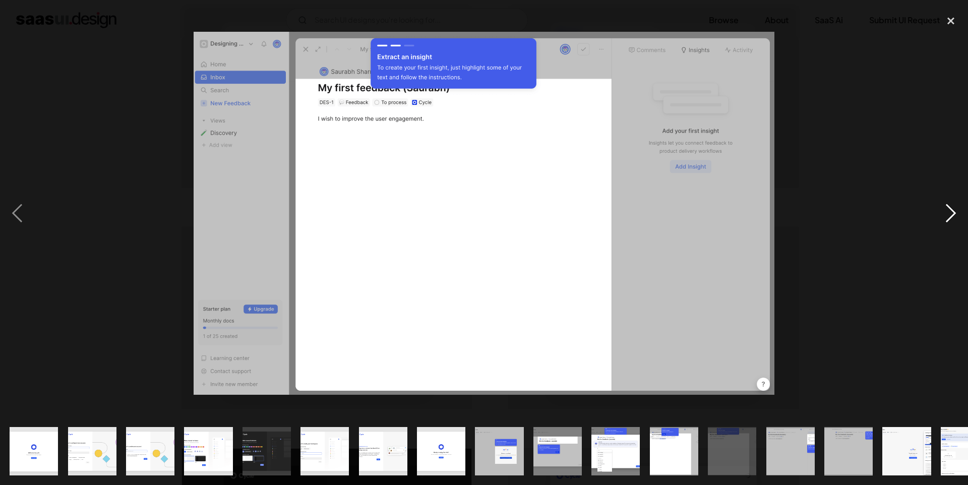
click at [944, 213] on div "next image" at bounding box center [951, 213] width 34 height 407
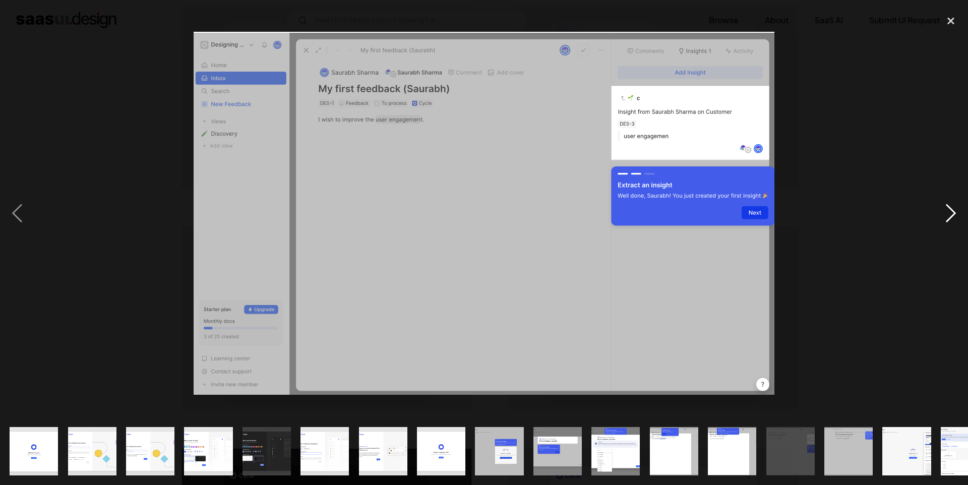
click at [944, 213] on div "next image" at bounding box center [951, 213] width 34 height 407
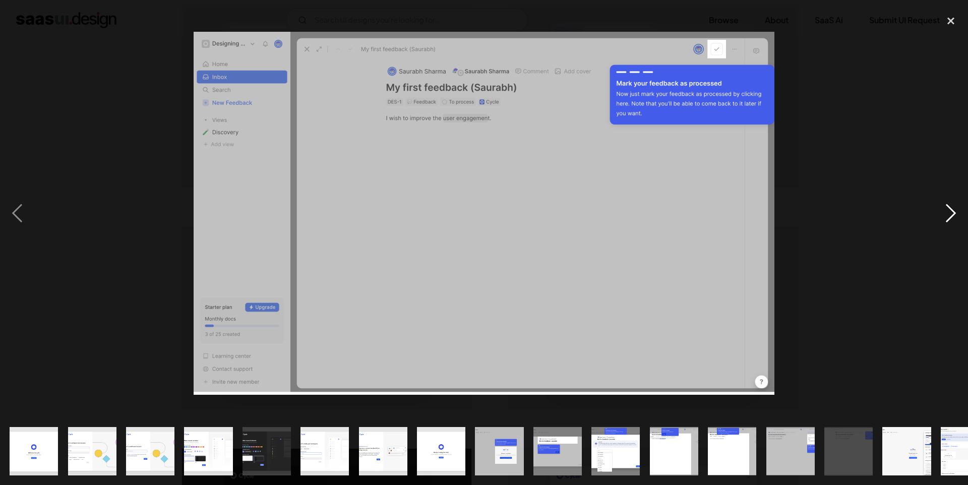
click at [944, 213] on div "next image" at bounding box center [951, 213] width 34 height 407
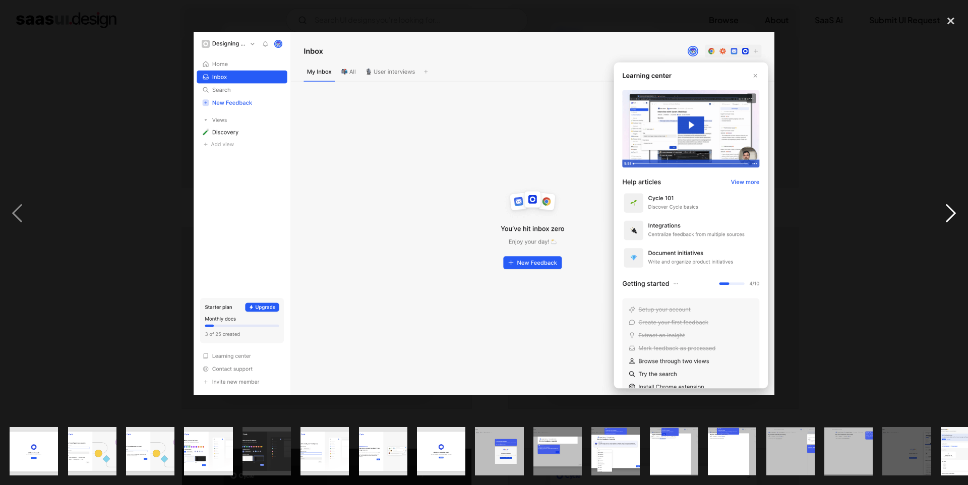
click at [944, 213] on div "next image" at bounding box center [951, 213] width 34 height 407
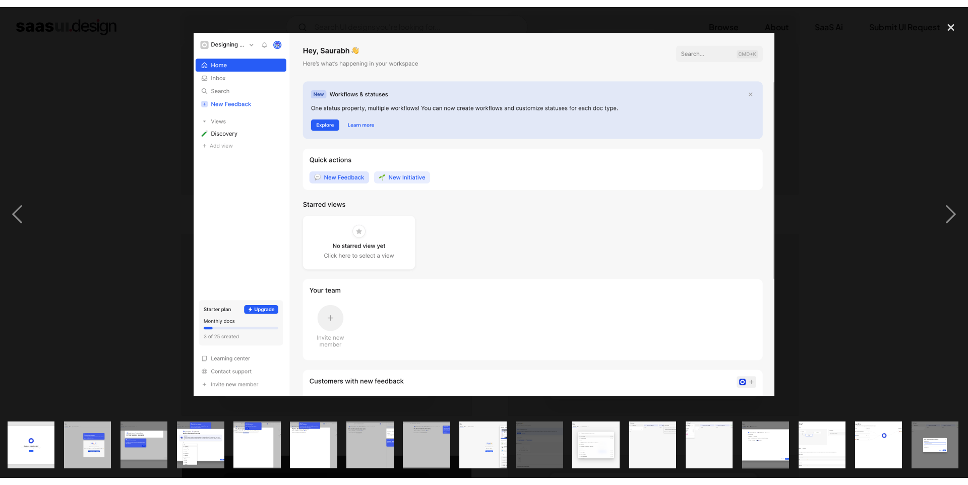
scroll to position [0, 397]
